Goal: Find specific page/section: Find specific page/section

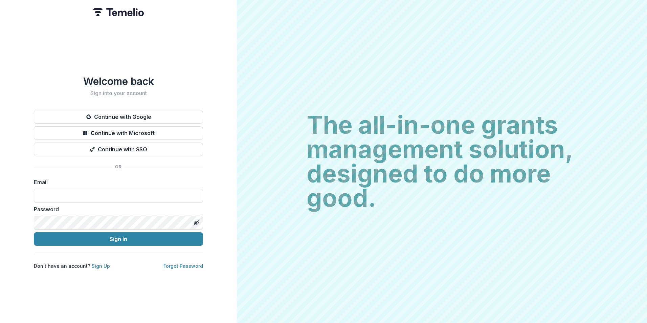
drag, startPoint x: 104, startPoint y: 188, endPoint x: 119, endPoint y: 196, distance: 17.9
click at [104, 189] on input at bounding box center [118, 196] width 169 height 14
type input "**********"
click at [34, 232] on button "Sign In" at bounding box center [118, 239] width 169 height 14
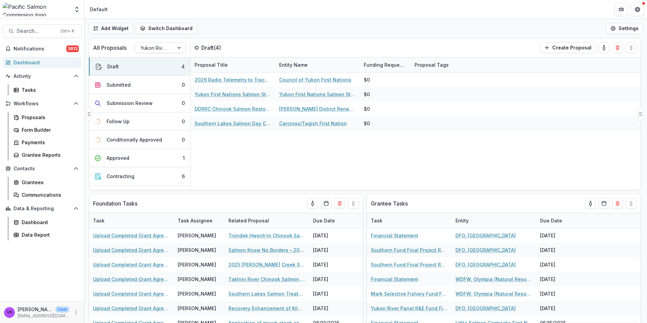
click at [391, 51] on div "All Proposals Yukon River Panel R&E Fund Draft ( 4 ) Create Proposal" at bounding box center [350, 47] width 523 height 19
click at [31, 181] on div "Grantees" at bounding box center [49, 182] width 54 height 7
